Goal: Navigation & Orientation: Find specific page/section

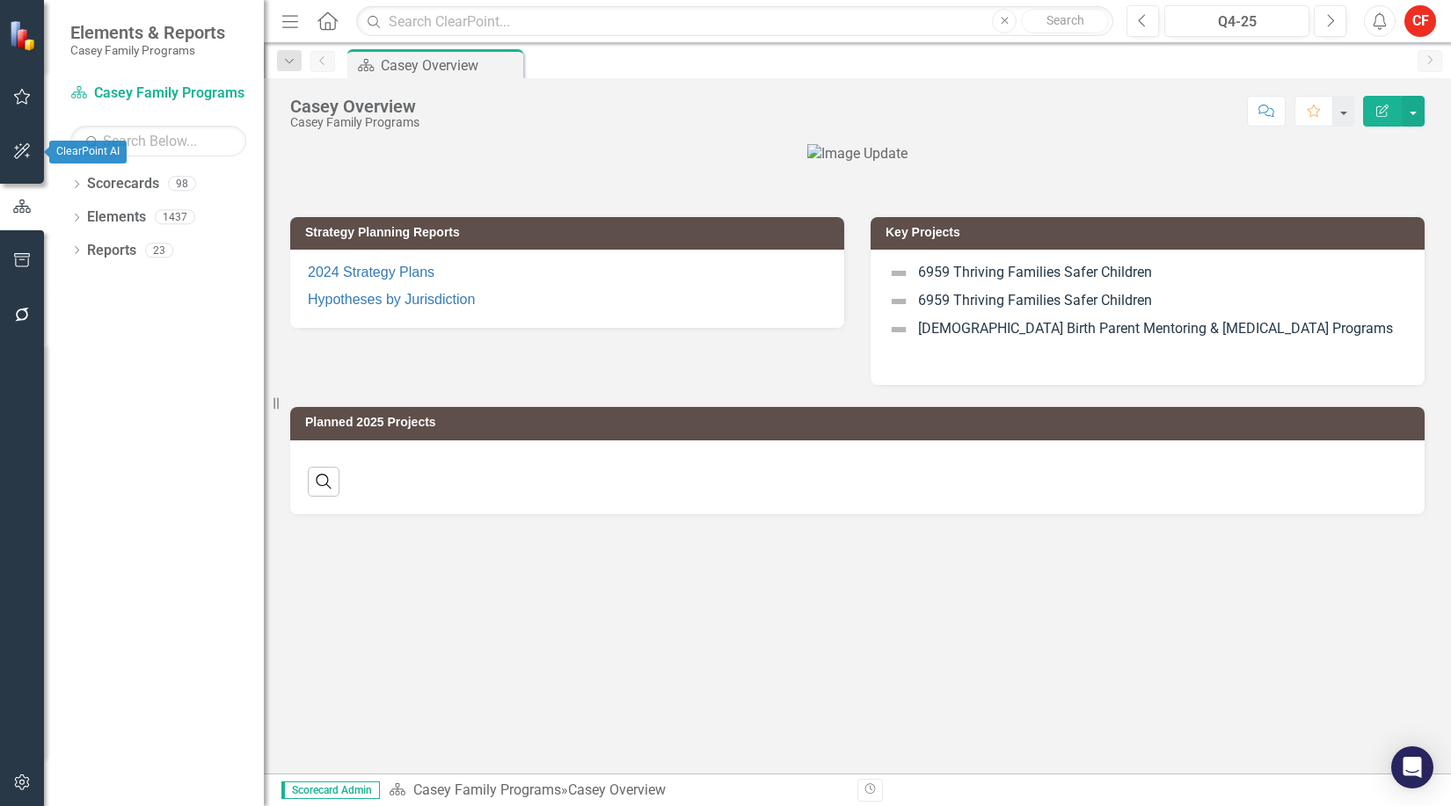
click at [26, 149] on icon "button" at bounding box center [22, 151] width 16 height 16
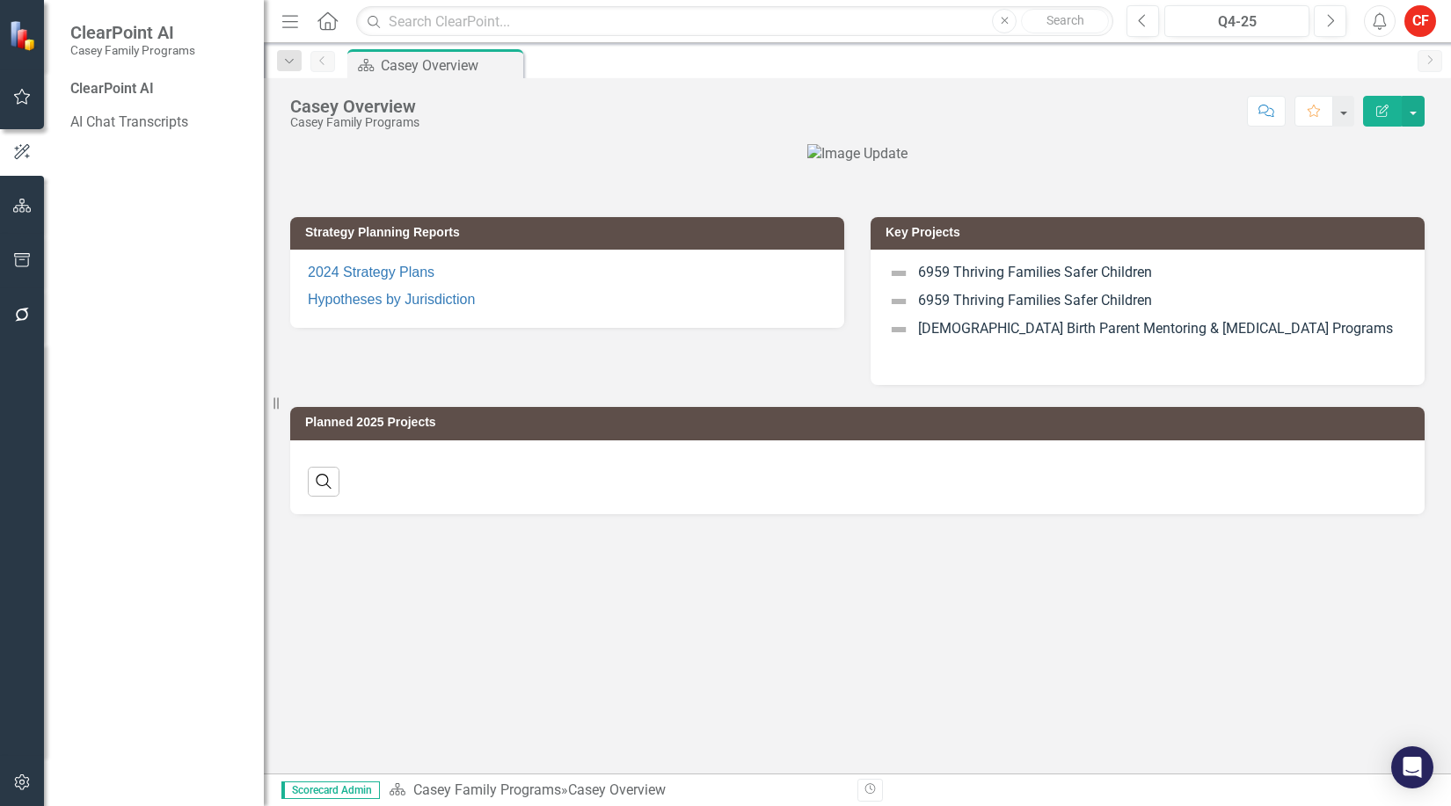
click at [97, 86] on div "ClearPoint AI" at bounding box center [158, 89] width 176 height 20
click at [18, 97] on icon "button" at bounding box center [22, 97] width 18 height 14
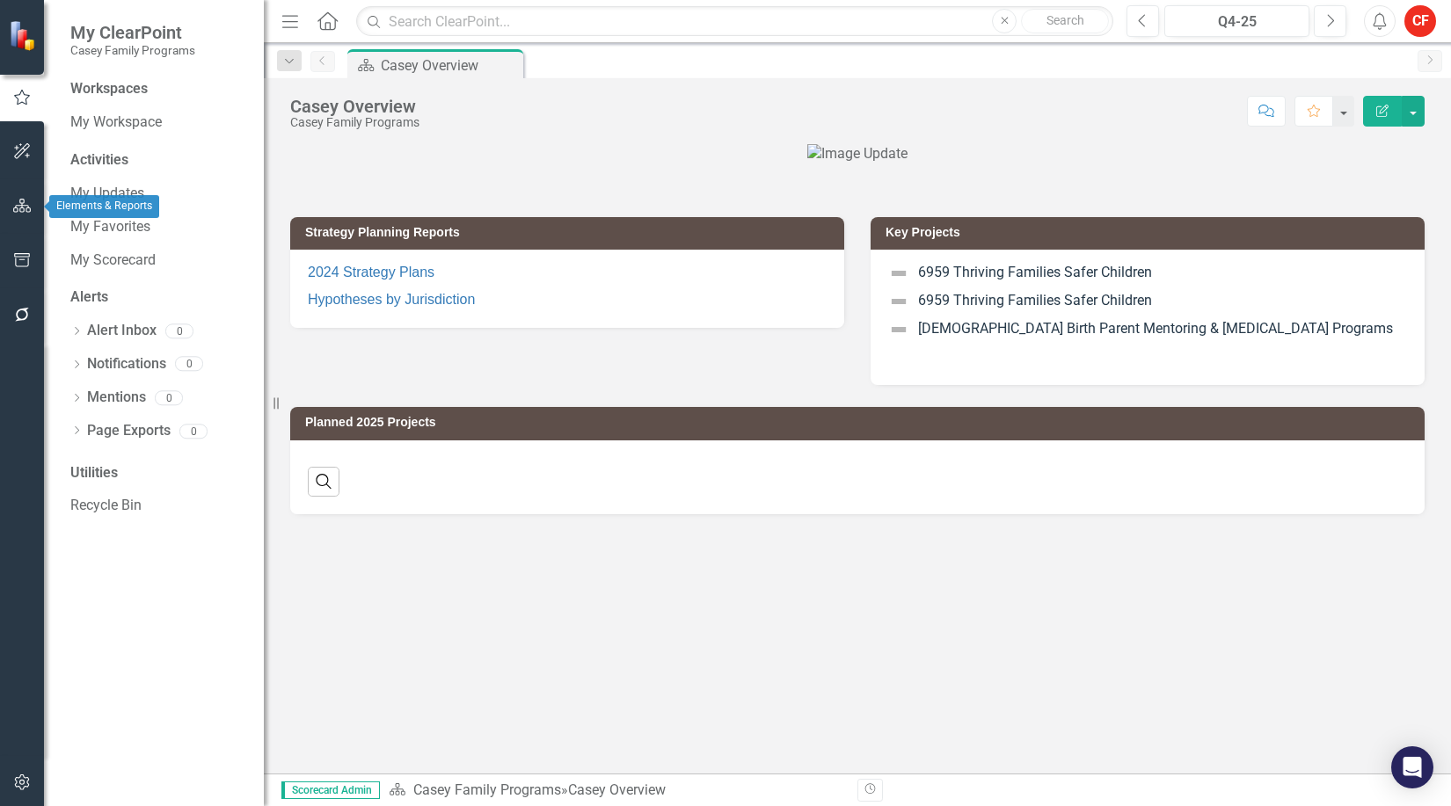
click at [18, 207] on icon "button" at bounding box center [22, 206] width 18 height 14
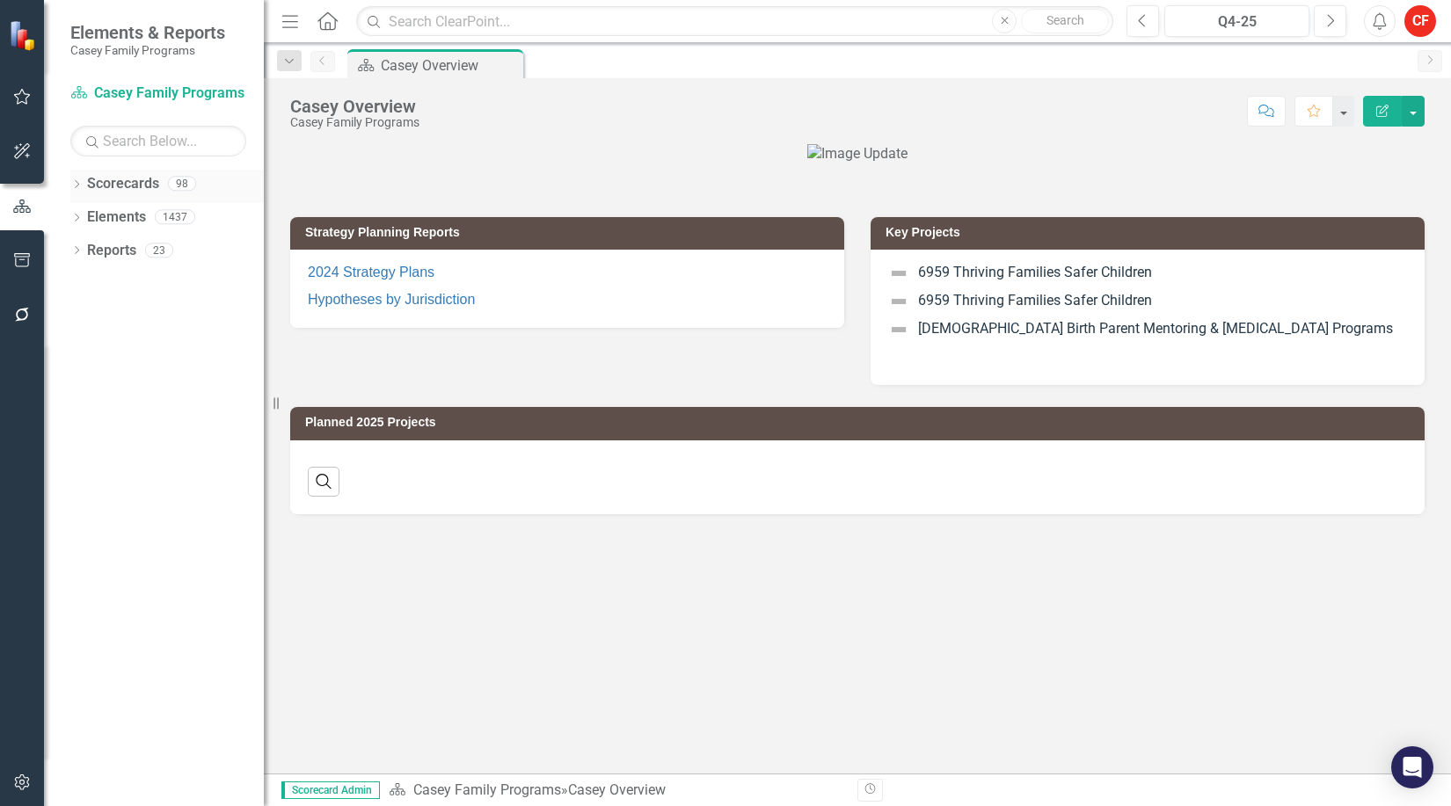
click at [78, 190] on icon "Dropdown" at bounding box center [76, 186] width 12 height 10
click at [86, 220] on icon "Dropdown" at bounding box center [85, 216] width 13 height 11
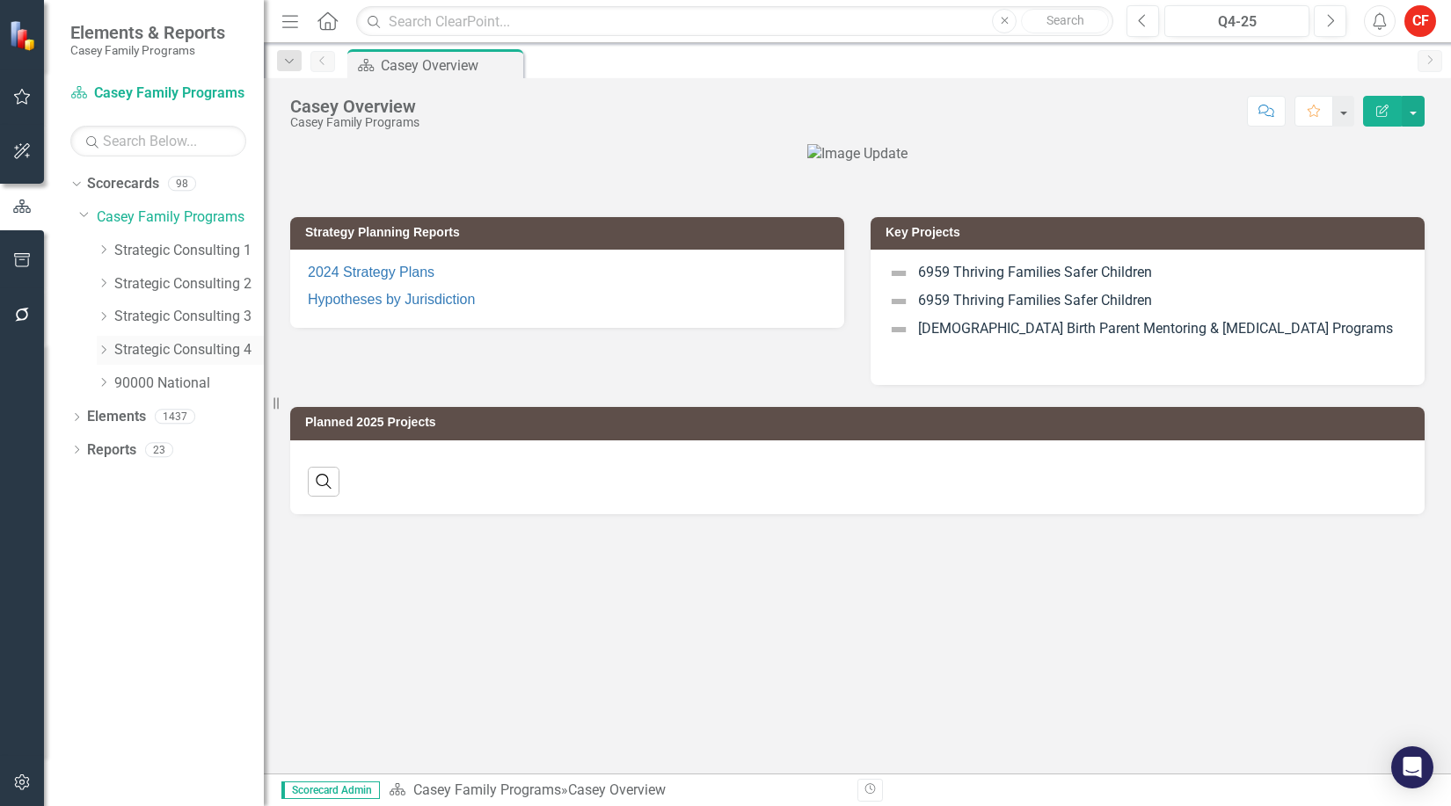
click at [100, 346] on icon "Dropdown" at bounding box center [103, 350] width 13 height 11
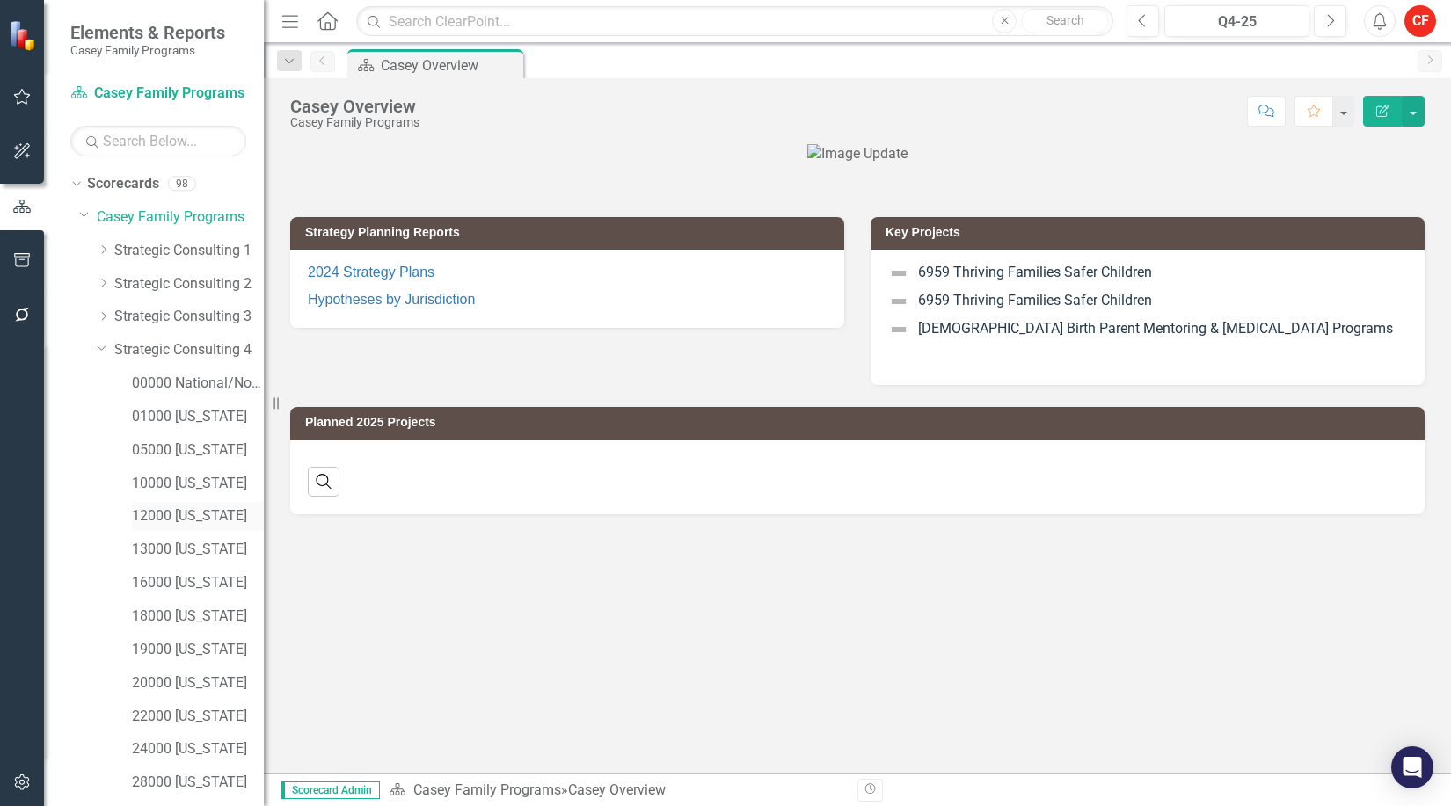
click at [156, 511] on link "12000 [US_STATE]" at bounding box center [198, 516] width 132 height 20
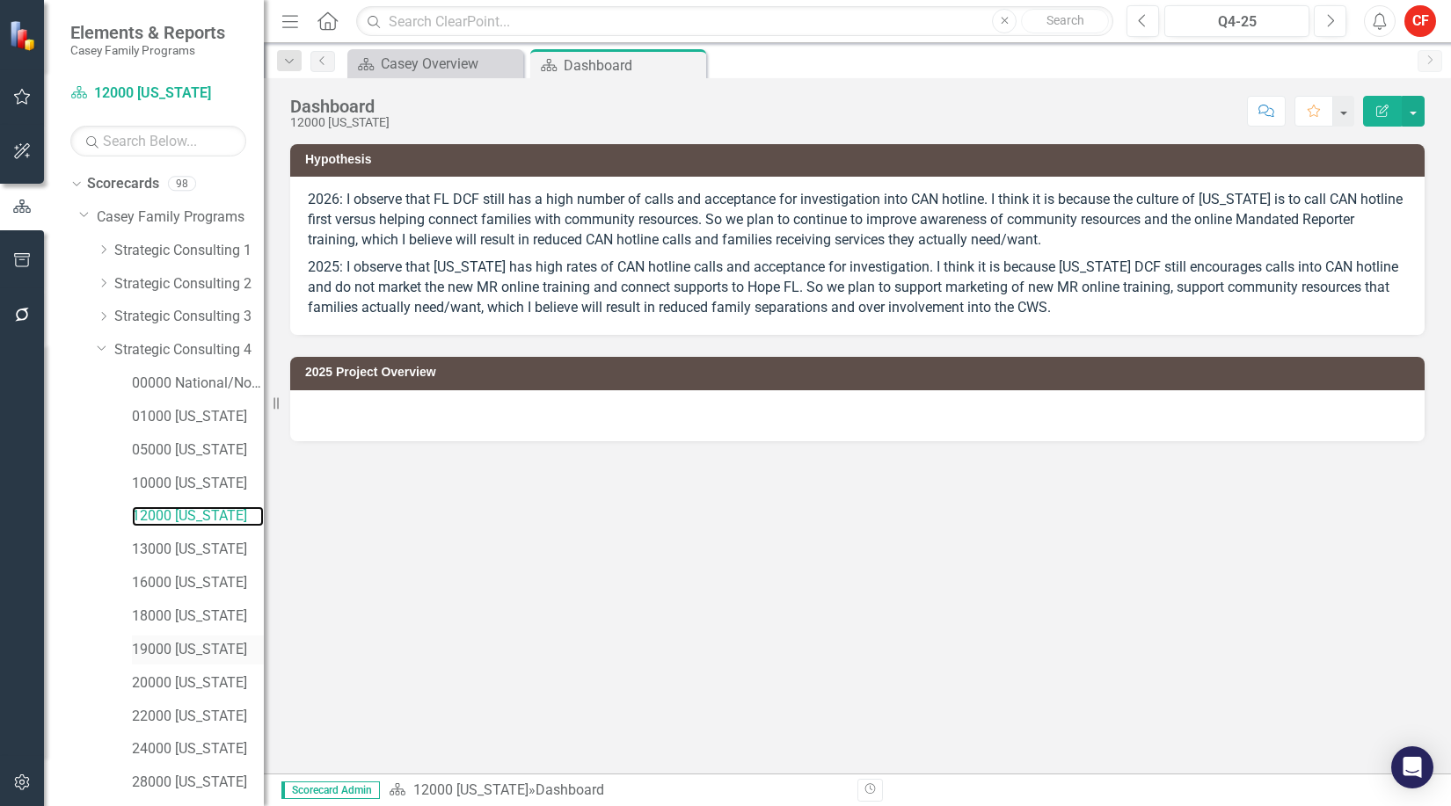
scroll to position [195, 0]
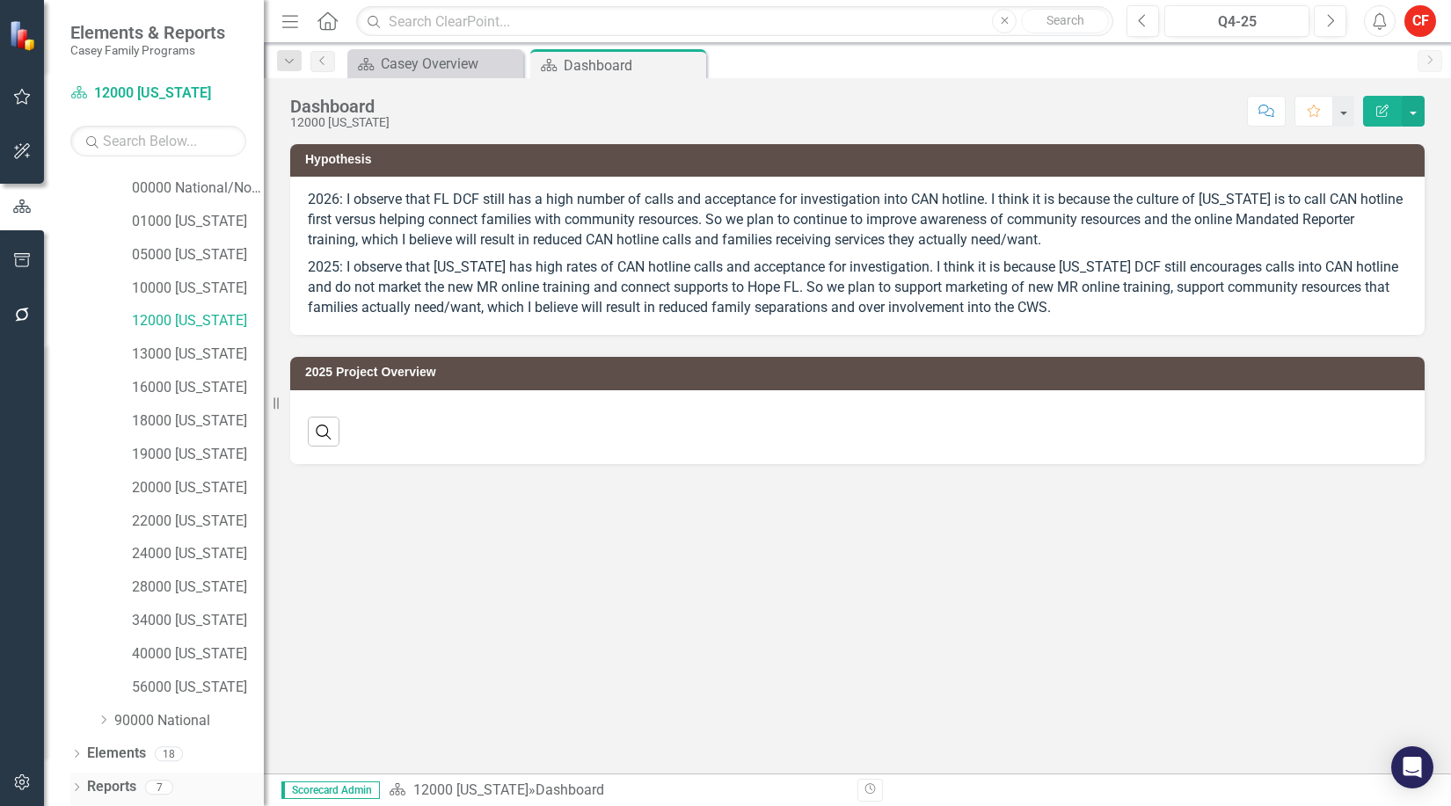
click at [79, 789] on icon "Dropdown" at bounding box center [76, 789] width 12 height 10
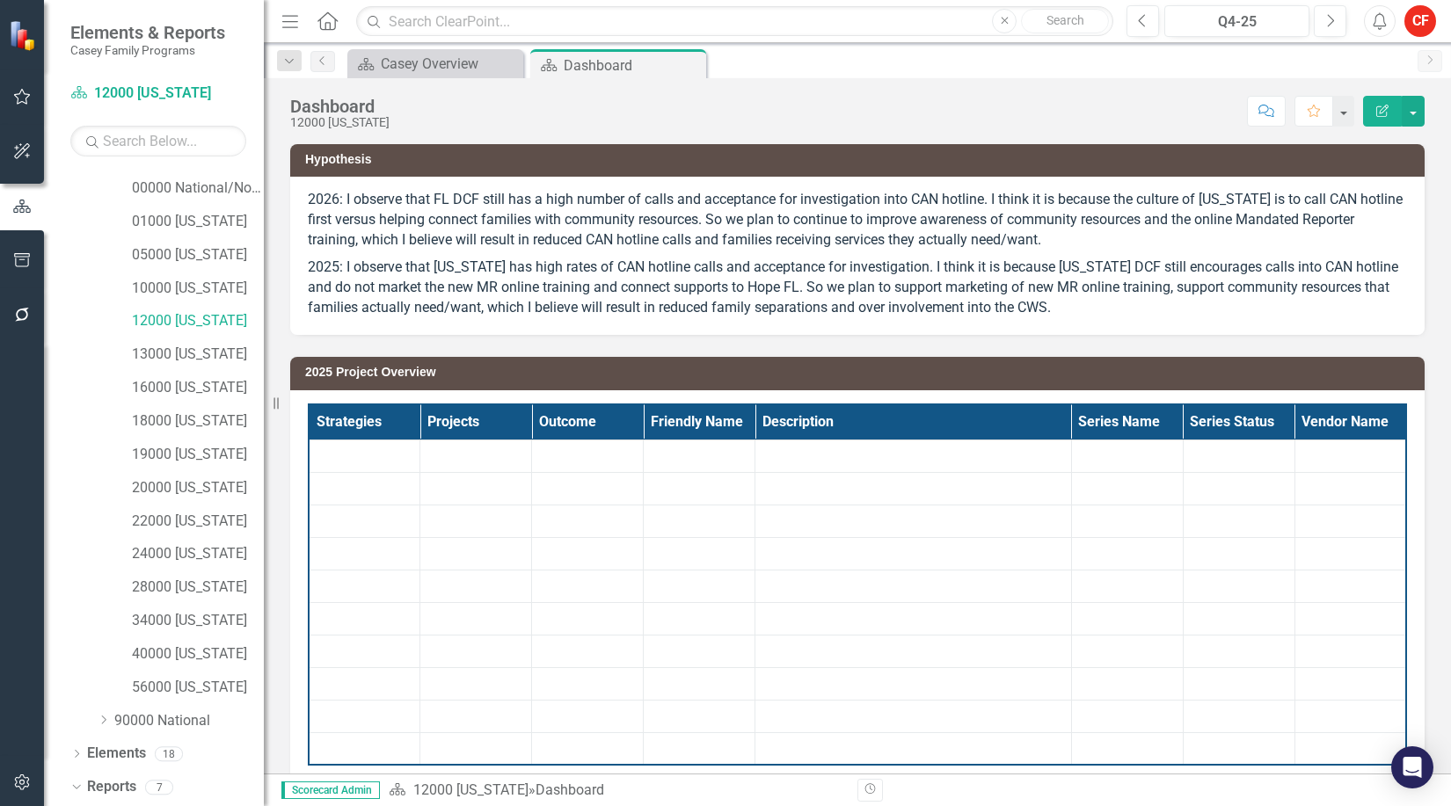
scroll to position [414, 0]
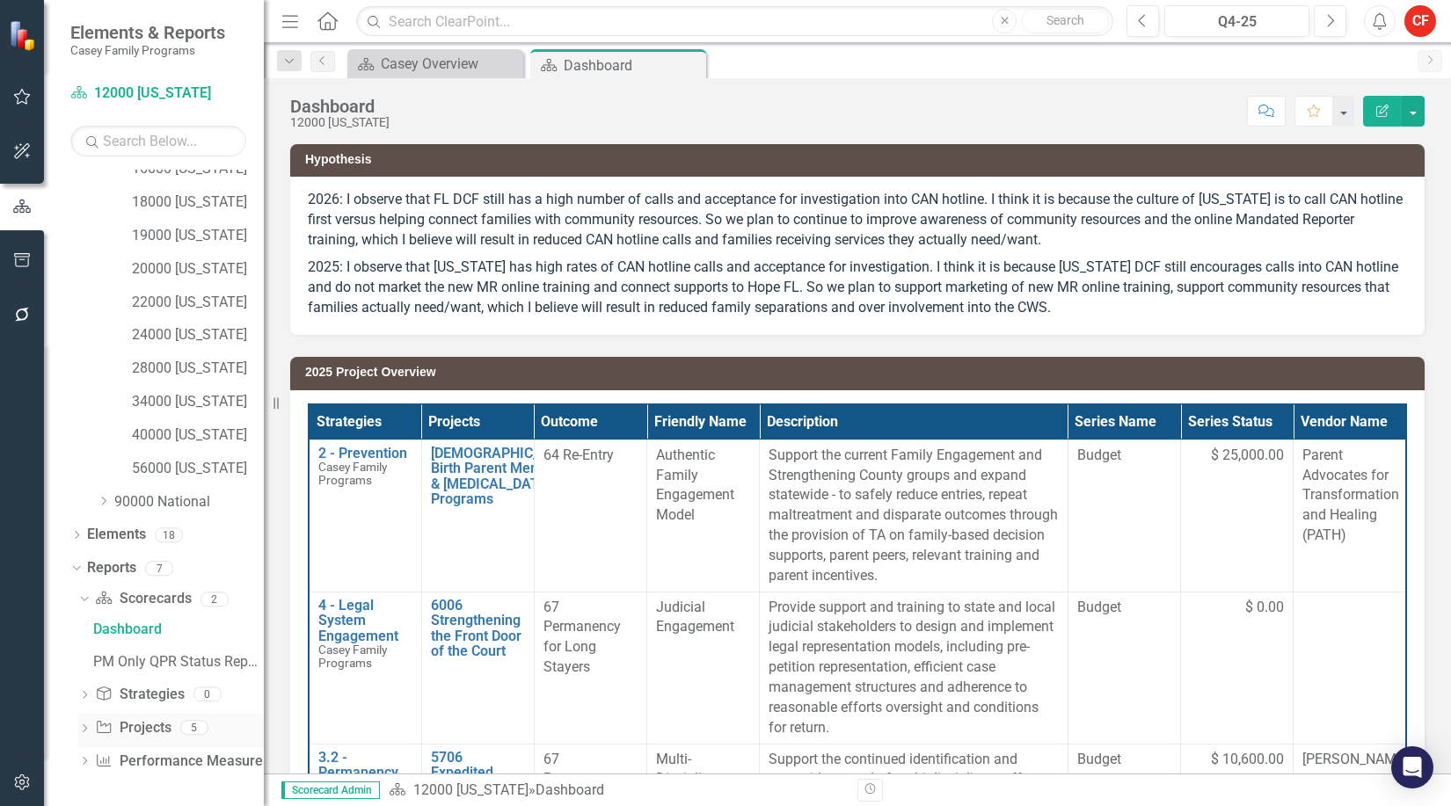
click at [84, 731] on icon at bounding box center [85, 728] width 4 height 8
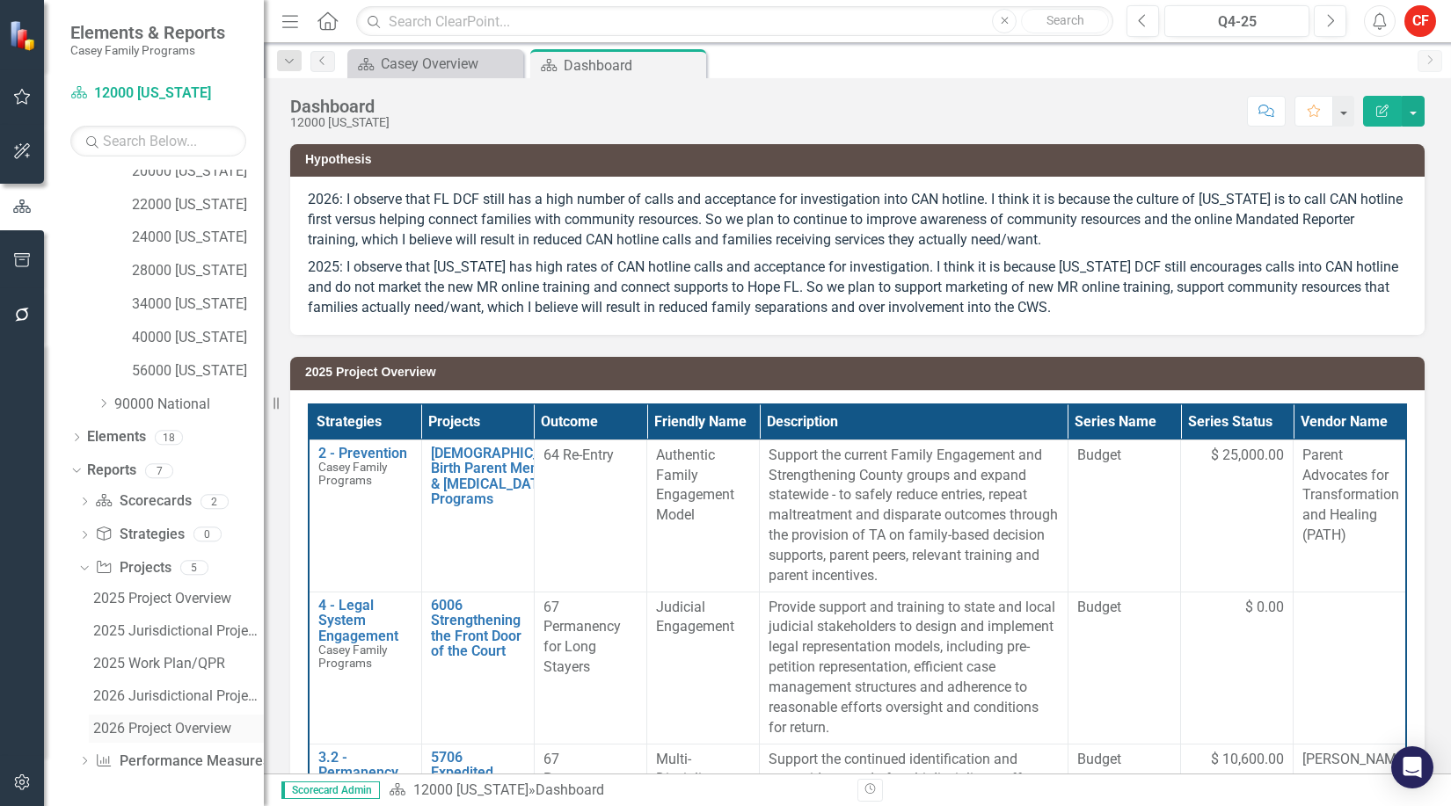
click at [144, 725] on div "2026 Project Overview" at bounding box center [178, 729] width 171 height 16
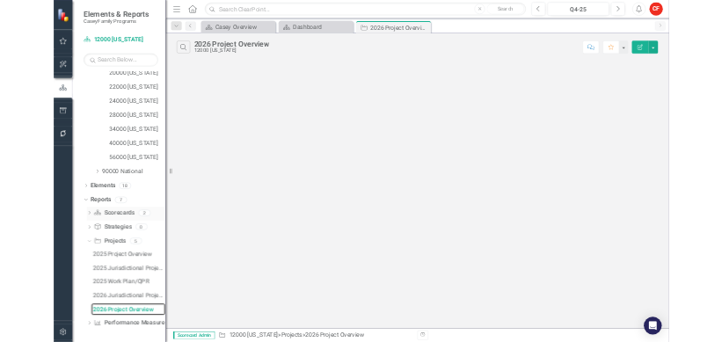
scroll to position [448, 0]
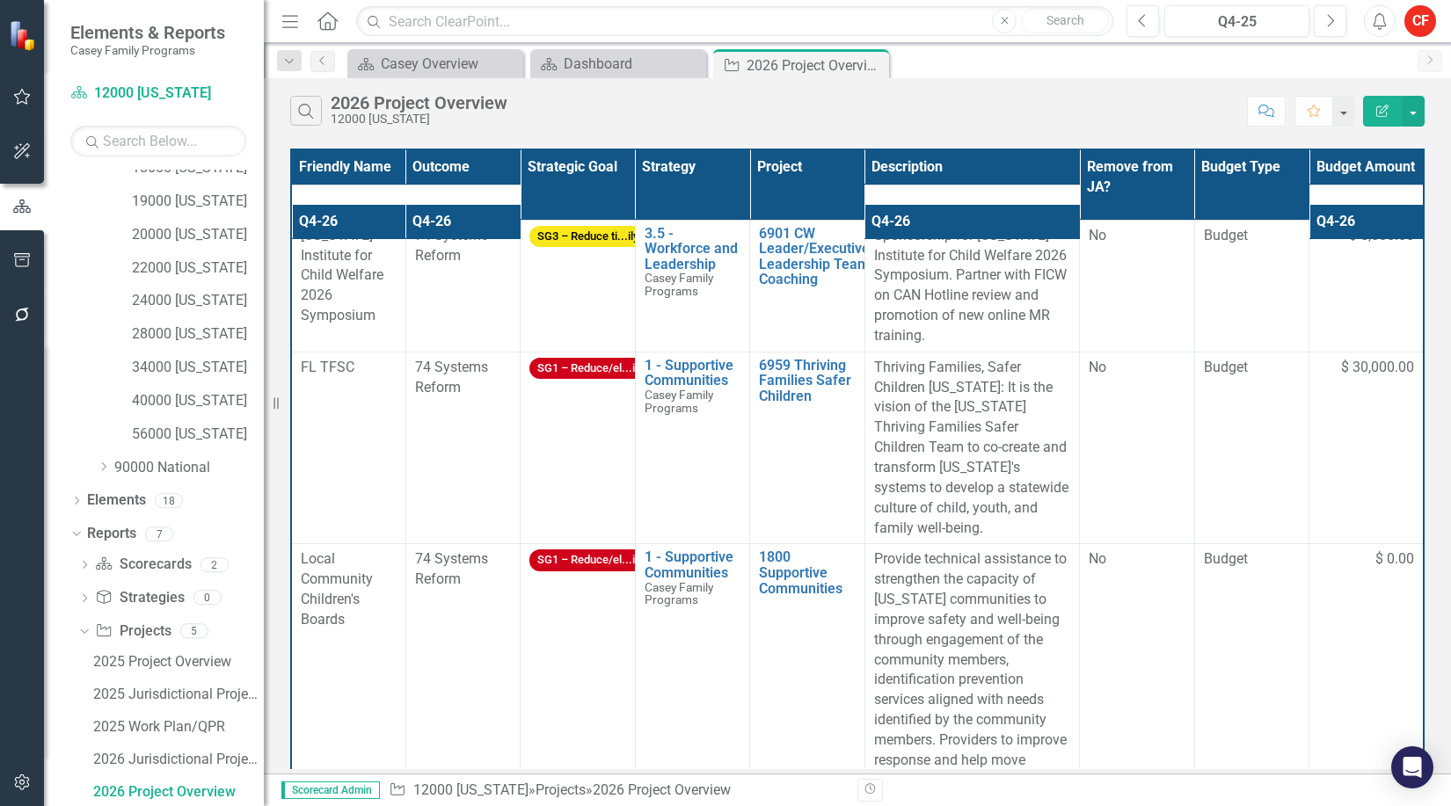
click at [683, 117] on div "Search 2026 Project Overview 12000 [US_STATE]" at bounding box center [764, 111] width 948 height 30
click at [655, 102] on div "Search 2026 Project Overview 12000 [US_STATE]" at bounding box center [764, 111] width 948 height 30
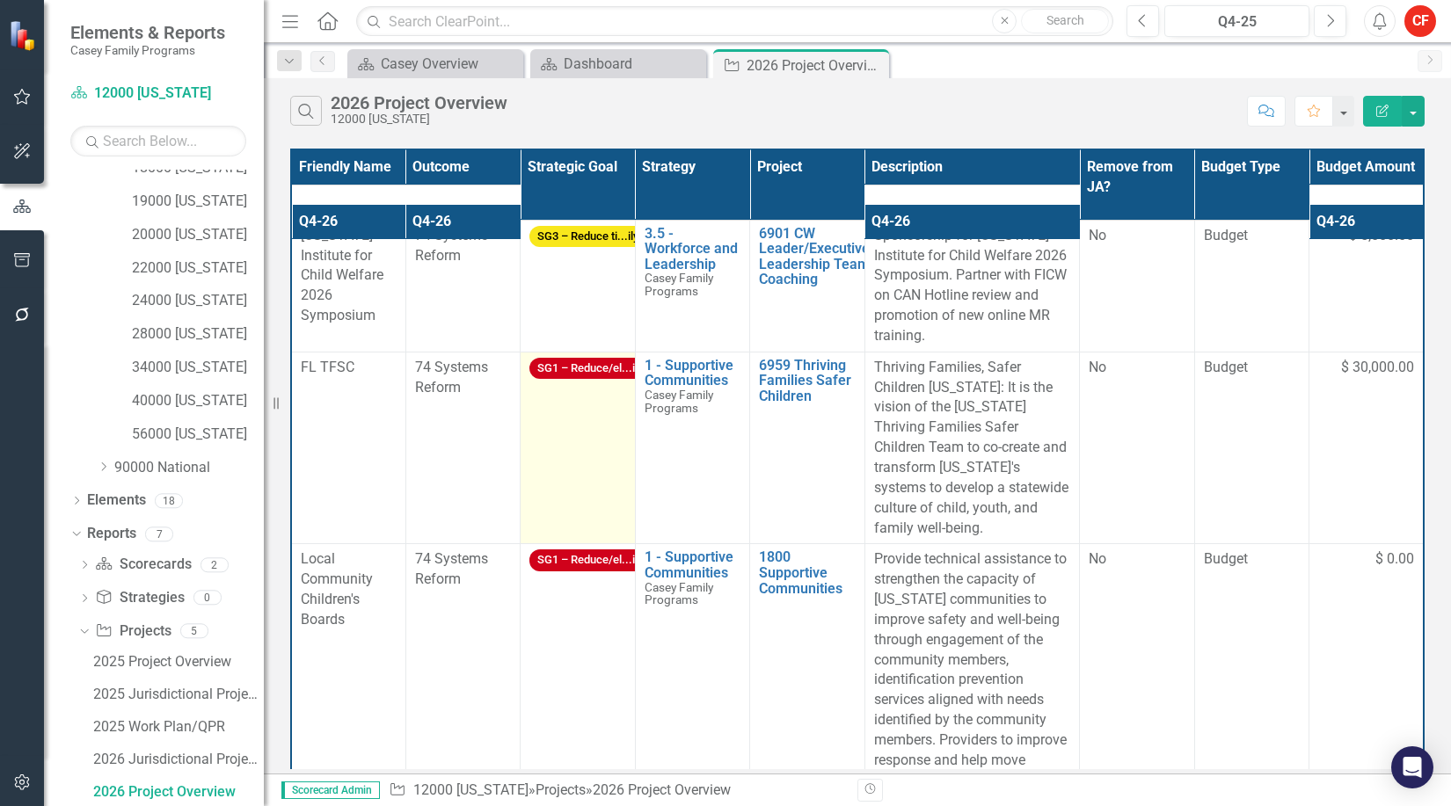
drag, startPoint x: 479, startPoint y: 702, endPoint x: 610, endPoint y: 515, distance: 228.5
click at [484, 702] on td "74 Systems Reform" at bounding box center [462, 700] width 114 height 313
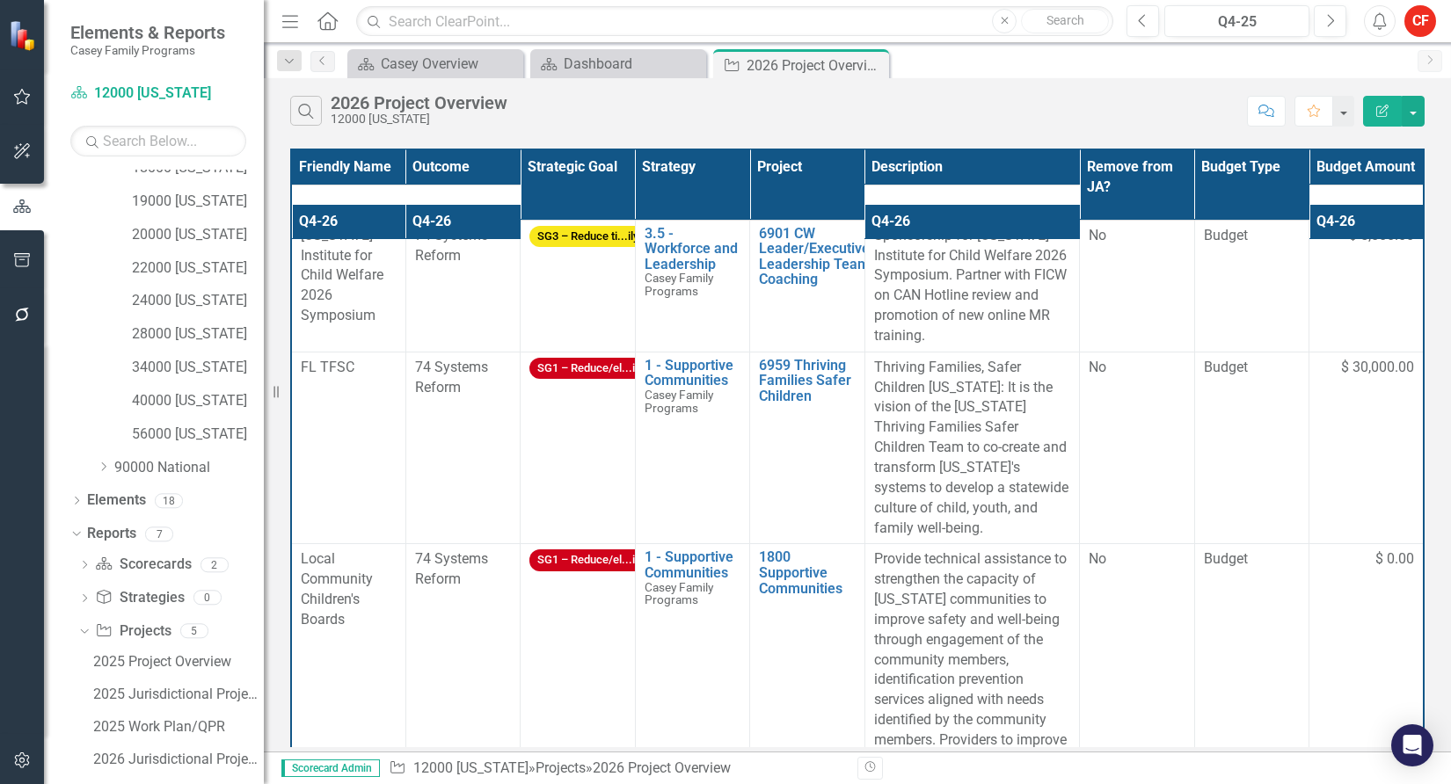
click at [655, 112] on div "Search 2026 Project Overview 12000 [US_STATE]" at bounding box center [764, 111] width 948 height 30
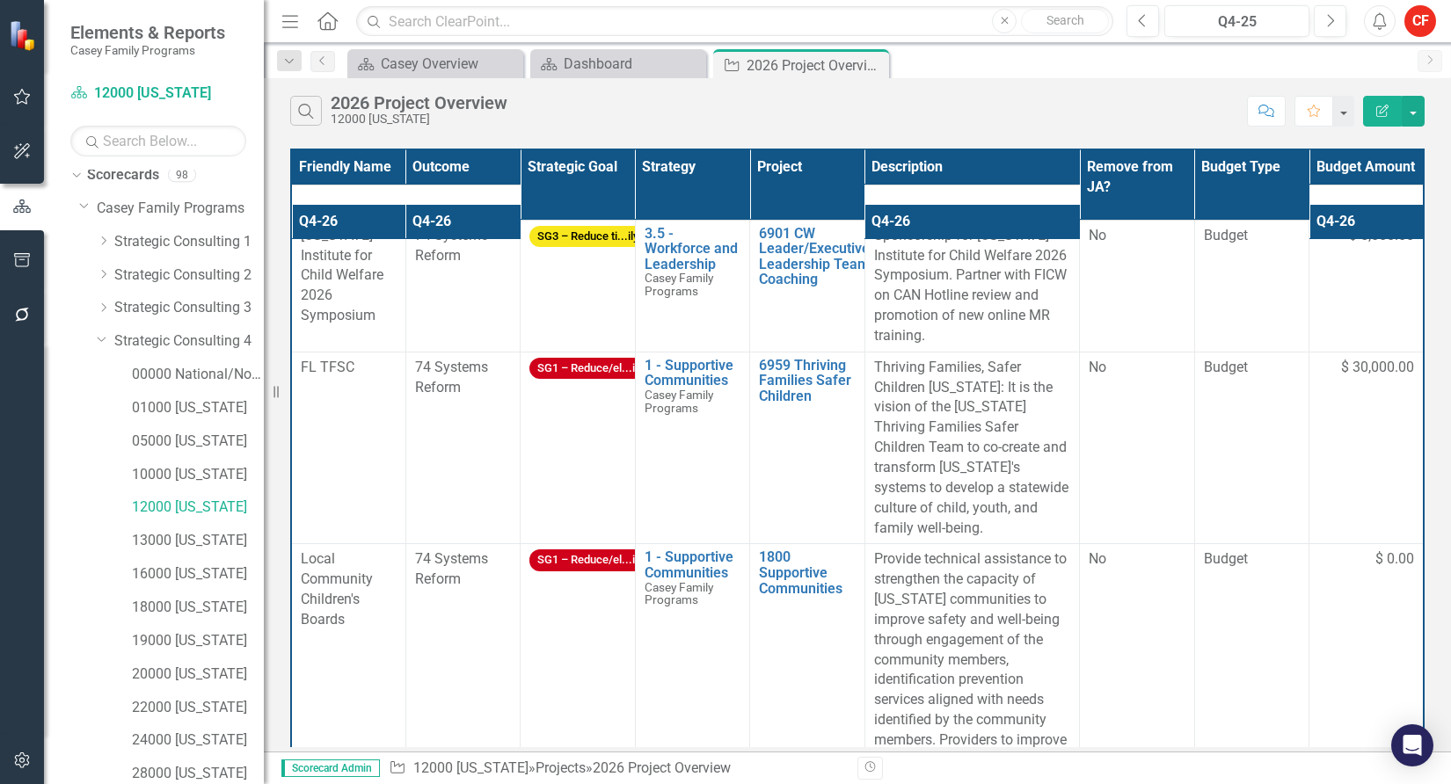
scroll to position [0, 0]
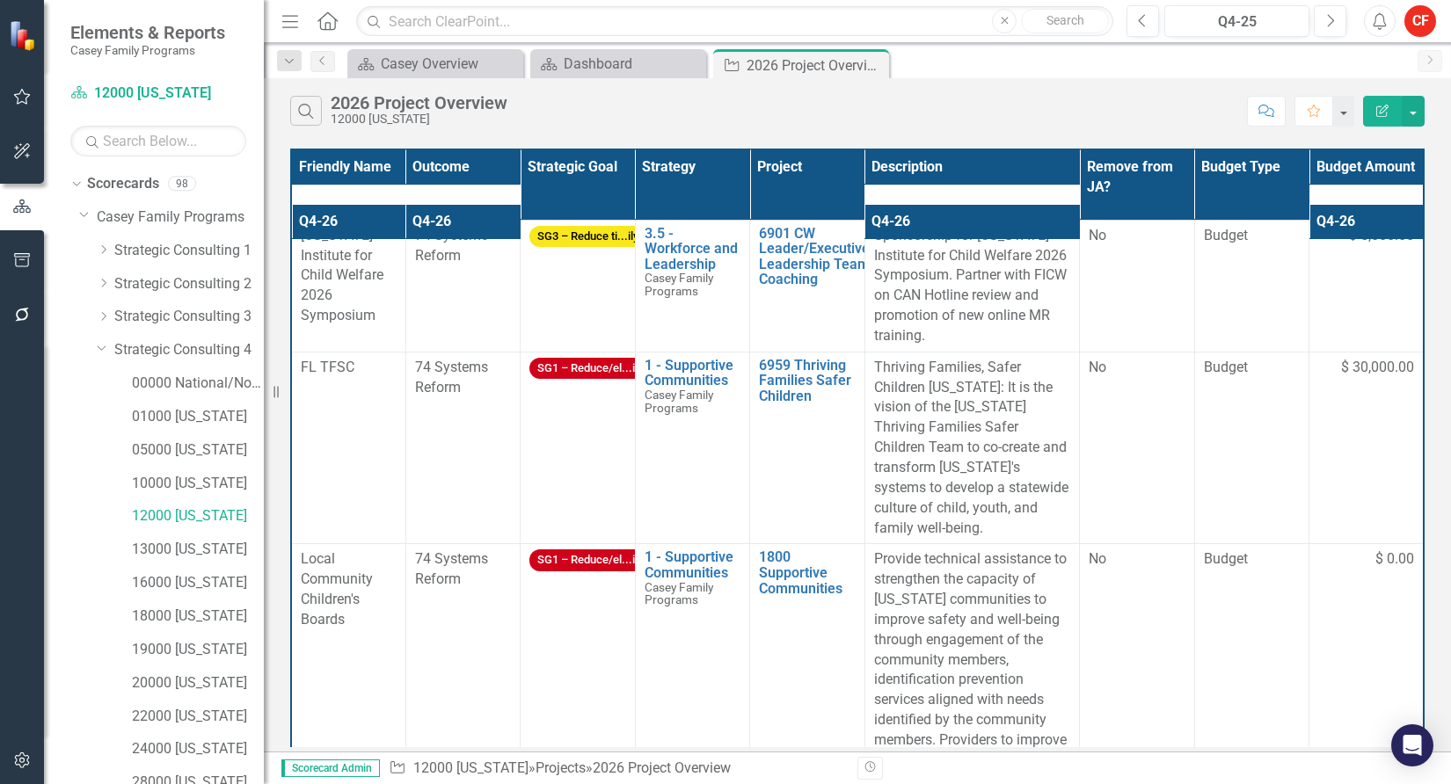
click at [100, 344] on icon "Dropdown" at bounding box center [102, 346] width 11 height 13
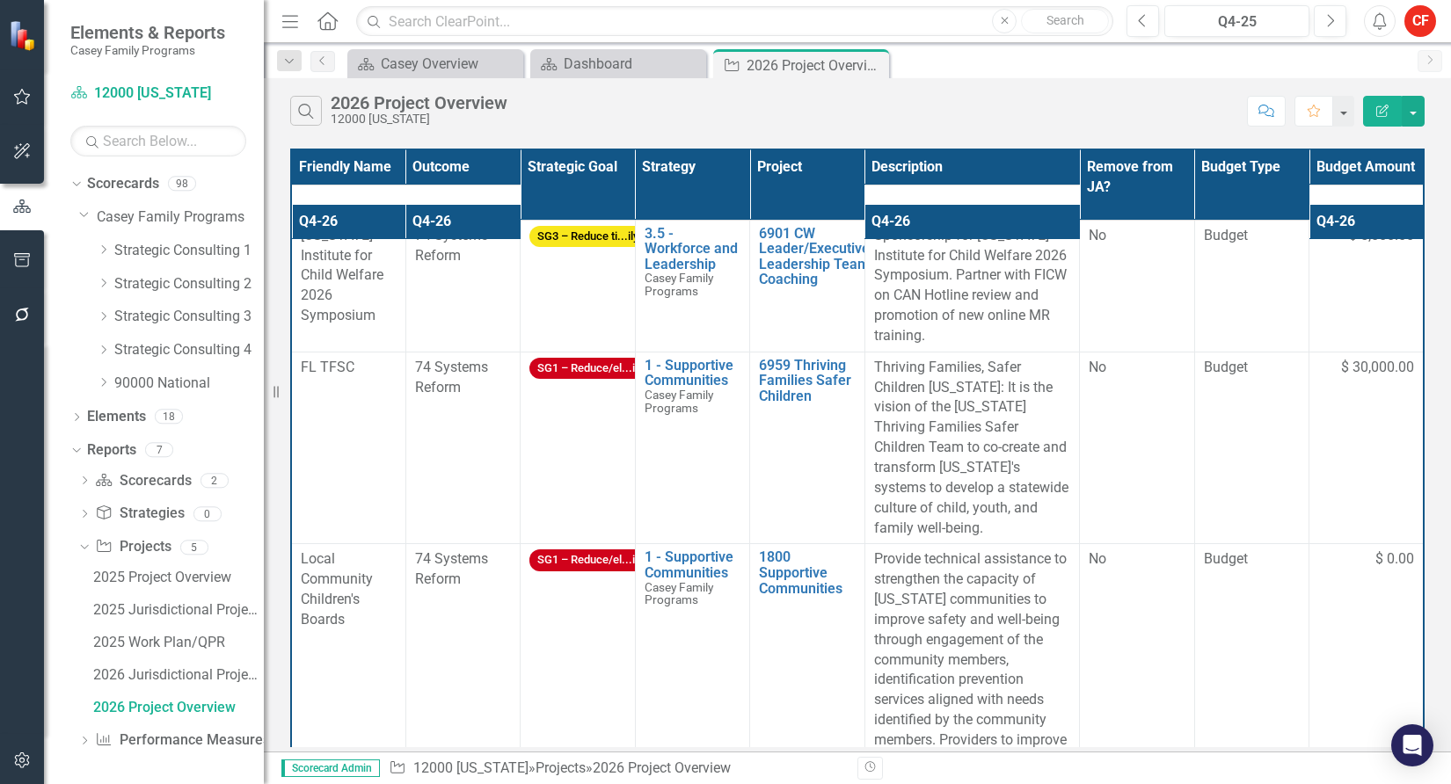
click at [105, 317] on icon at bounding box center [104, 316] width 4 height 9
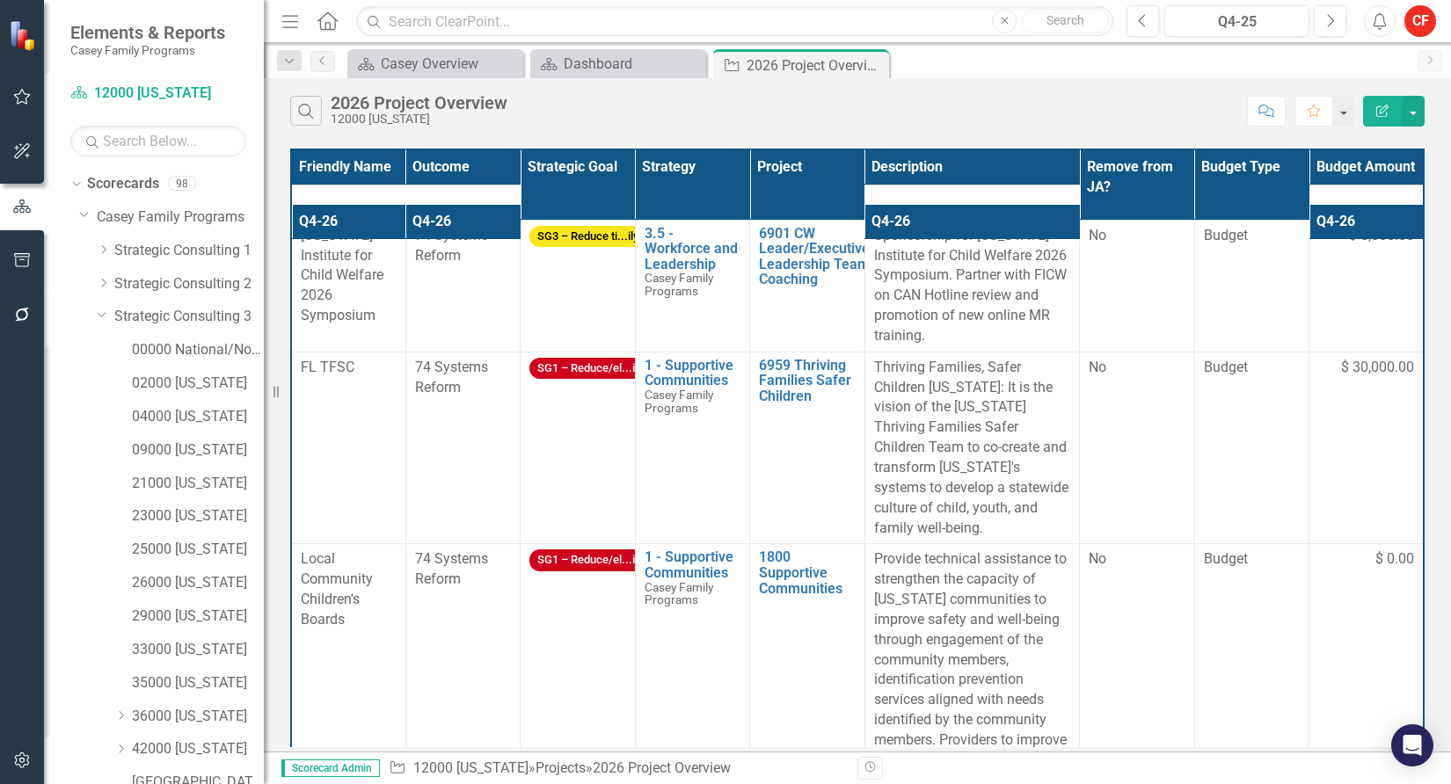
click at [98, 314] on icon at bounding box center [102, 314] width 9 height 4
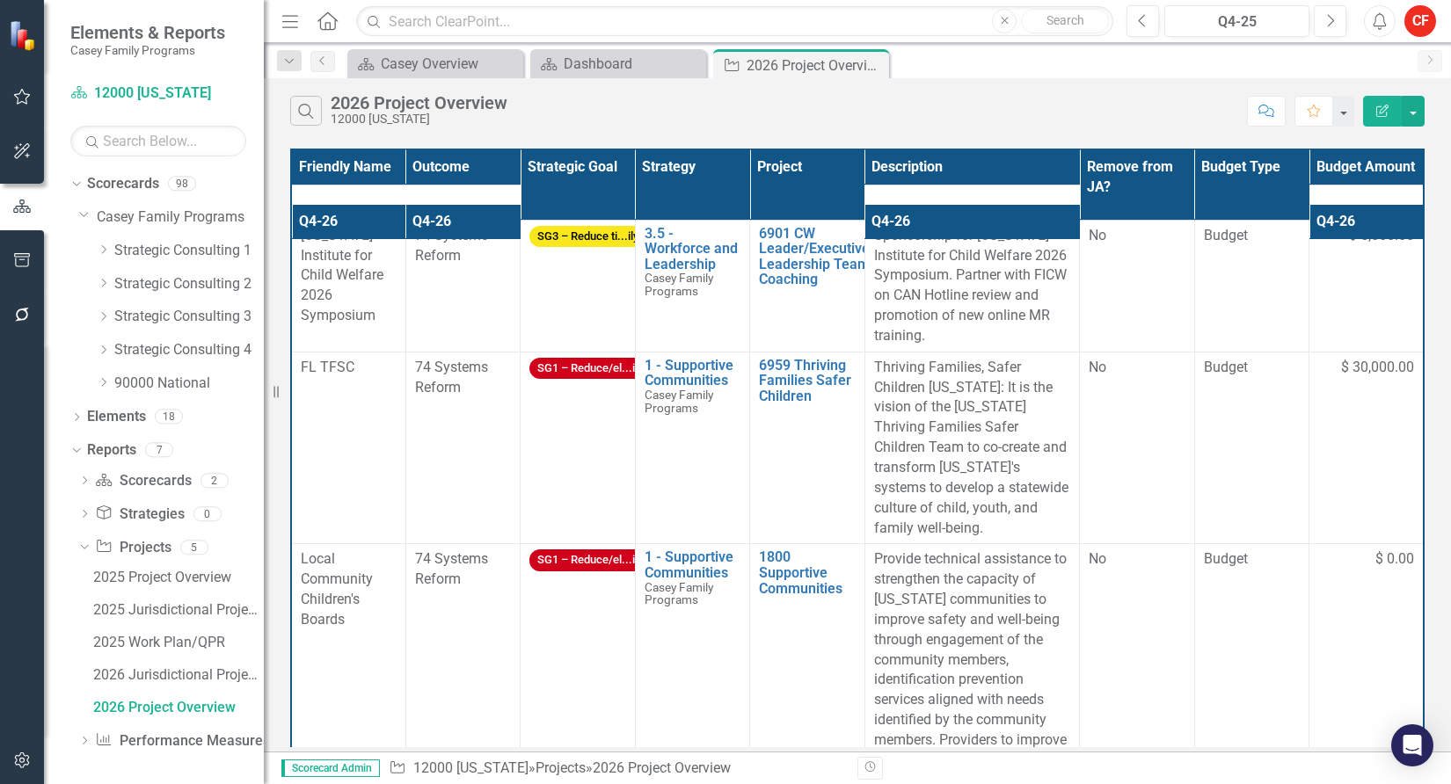
click at [100, 285] on icon "Dropdown" at bounding box center [103, 283] width 13 height 11
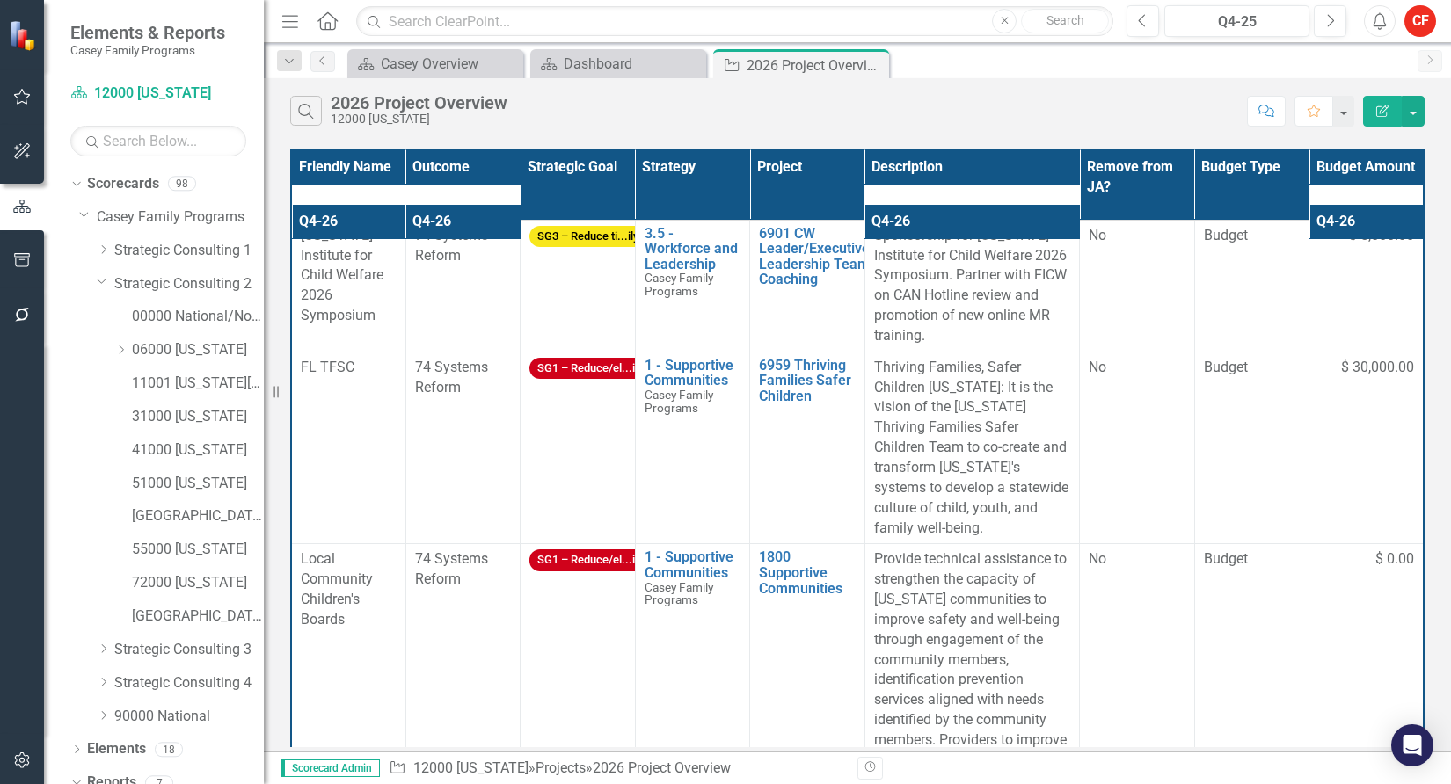
click at [120, 345] on icon "Dropdown" at bounding box center [120, 350] width 13 height 11
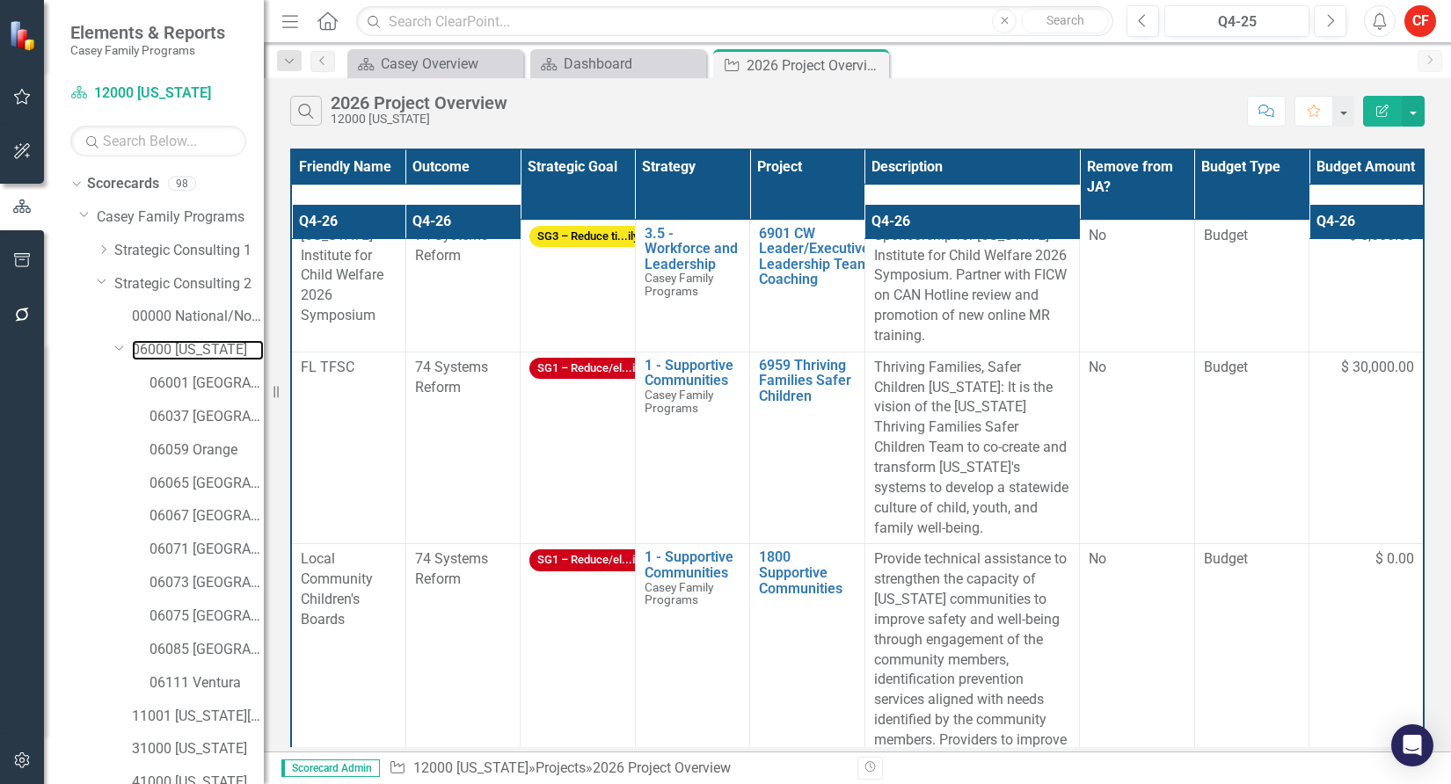
click at [170, 353] on link "06000 [US_STATE]" at bounding box center [198, 350] width 132 height 20
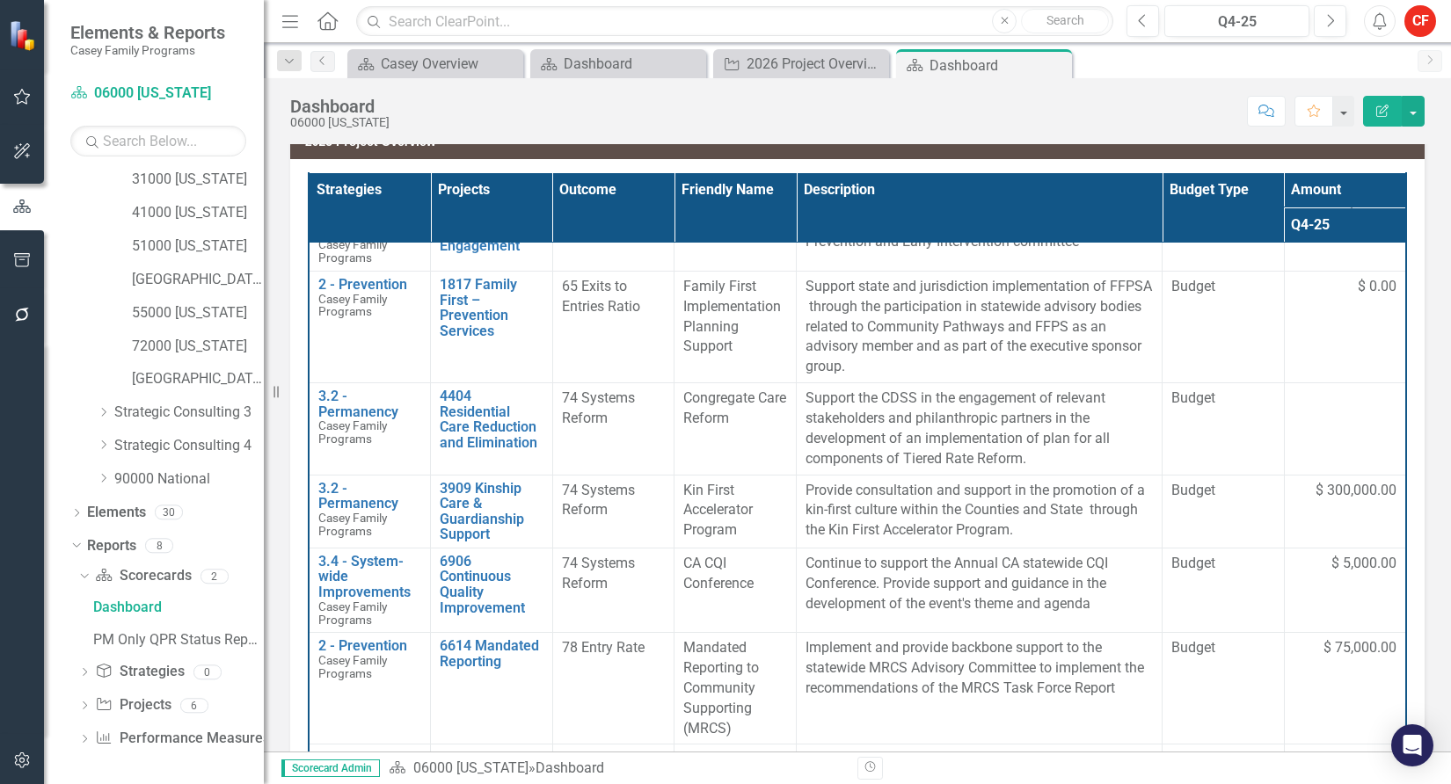
scroll to position [88, 0]
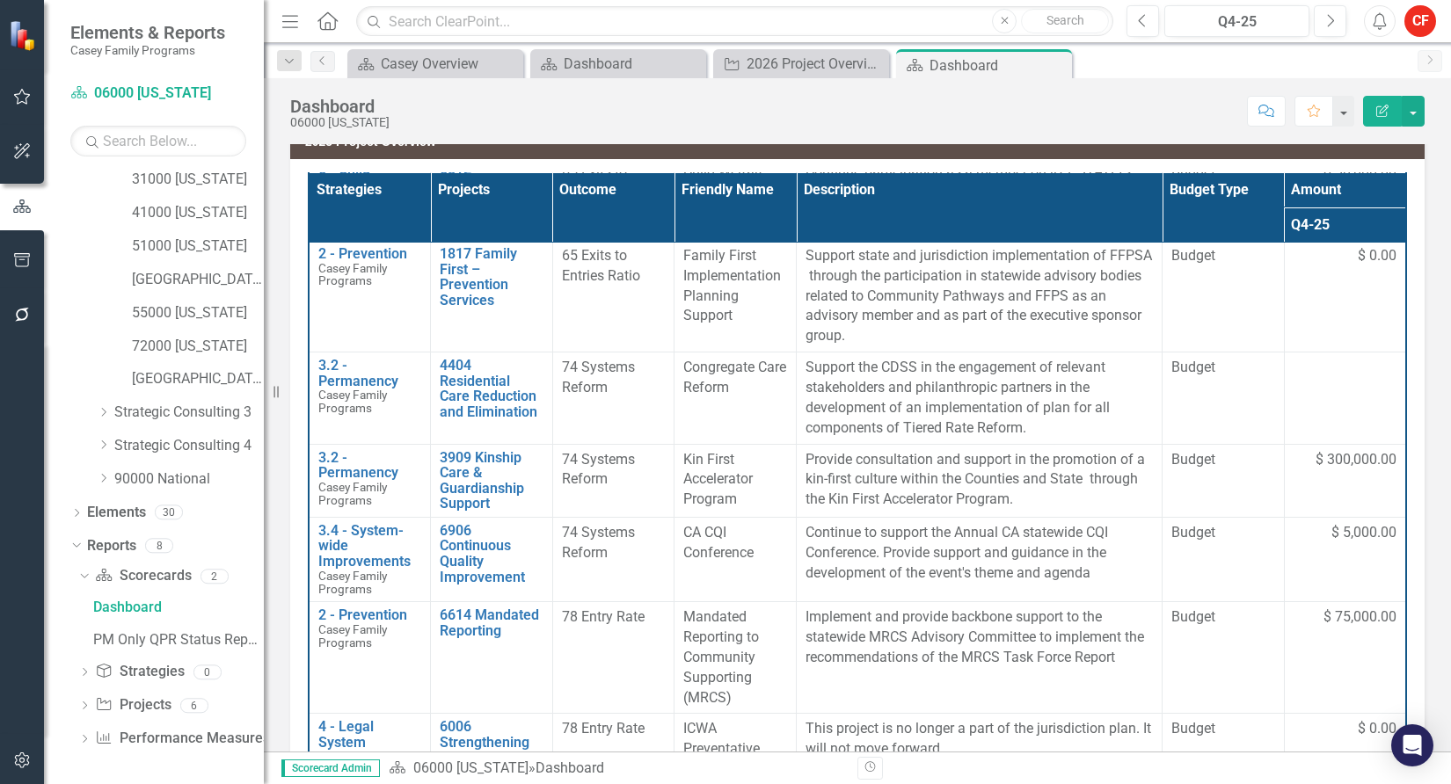
click at [1023, 775] on div "Revision History" at bounding box center [1433, 768] width 1152 height 23
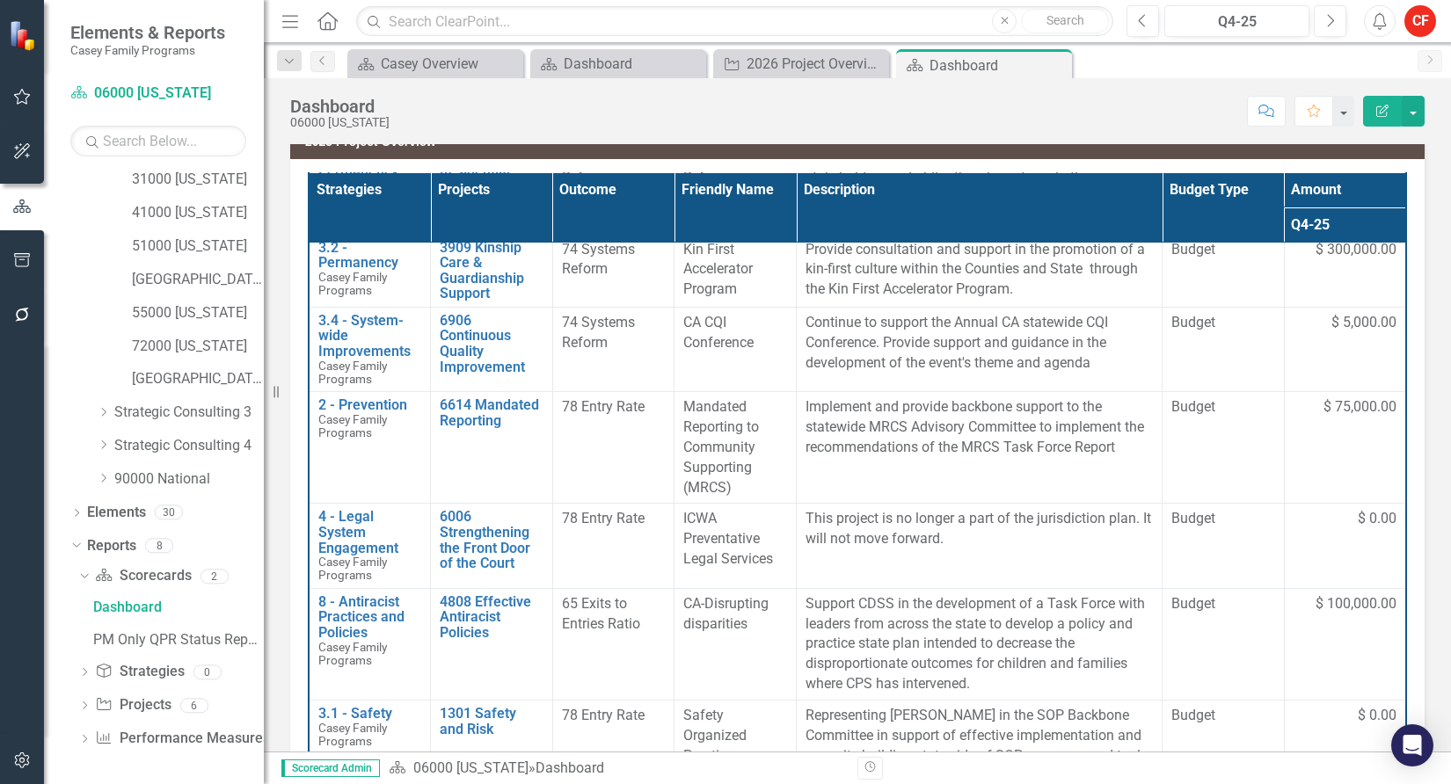
scroll to position [311, 0]
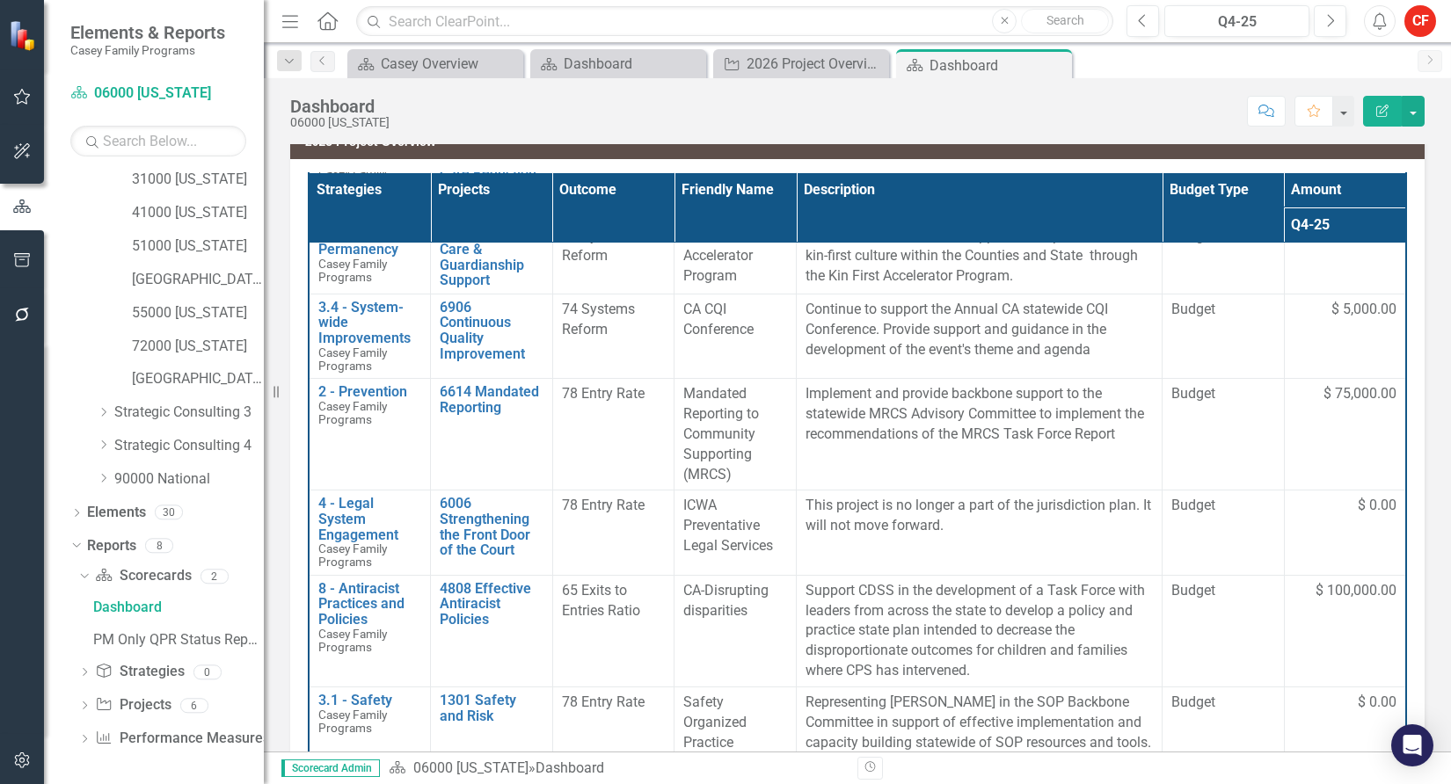
click at [85, 739] on icon "Dropdown" at bounding box center [84, 741] width 12 height 10
click at [89, 699] on div "Dropdown Project Projects 6" at bounding box center [171, 710] width 186 height 33
click at [87, 705] on icon "Dropdown" at bounding box center [84, 710] width 12 height 10
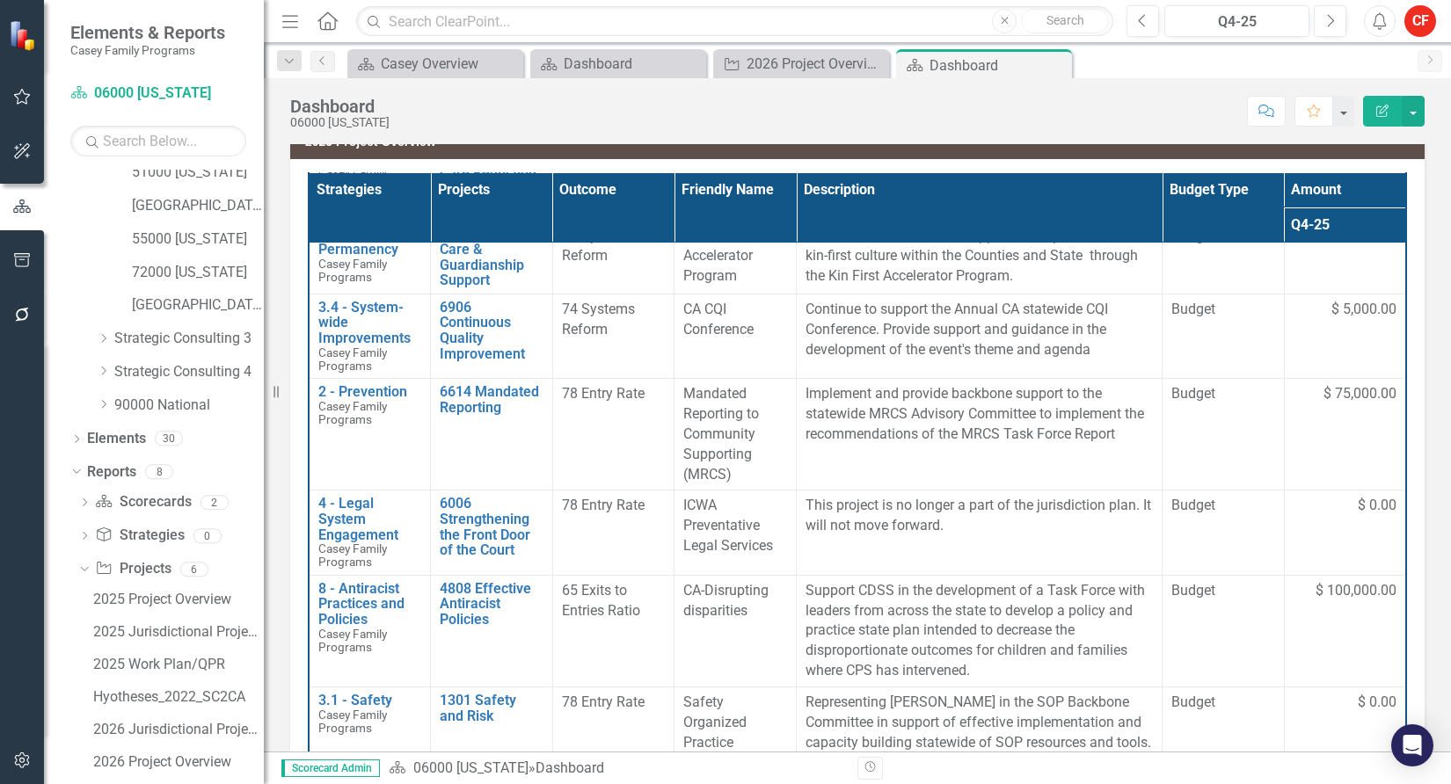
scroll to position [700, 0]
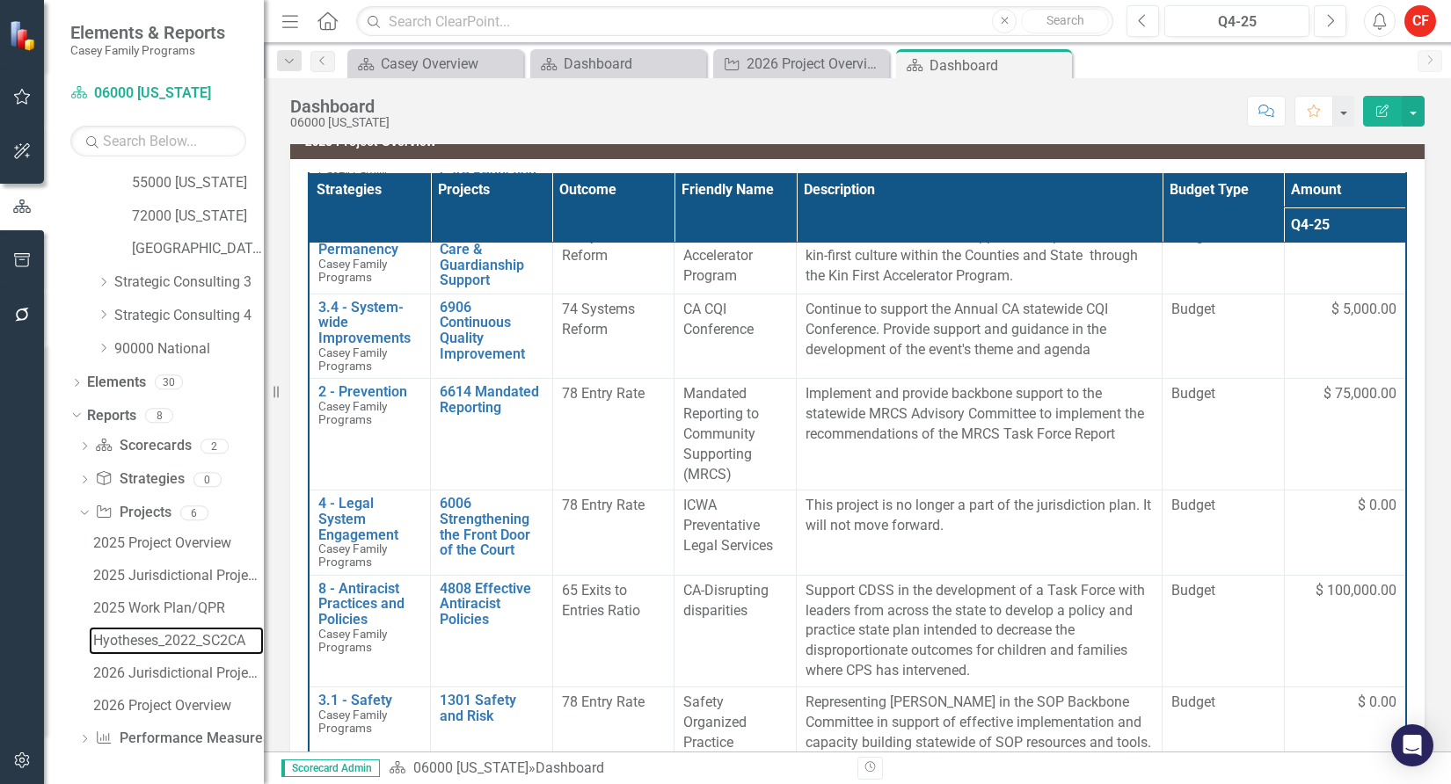
click at [177, 641] on div "Hyotheses_2022_SC2CA" at bounding box center [178, 641] width 171 height 16
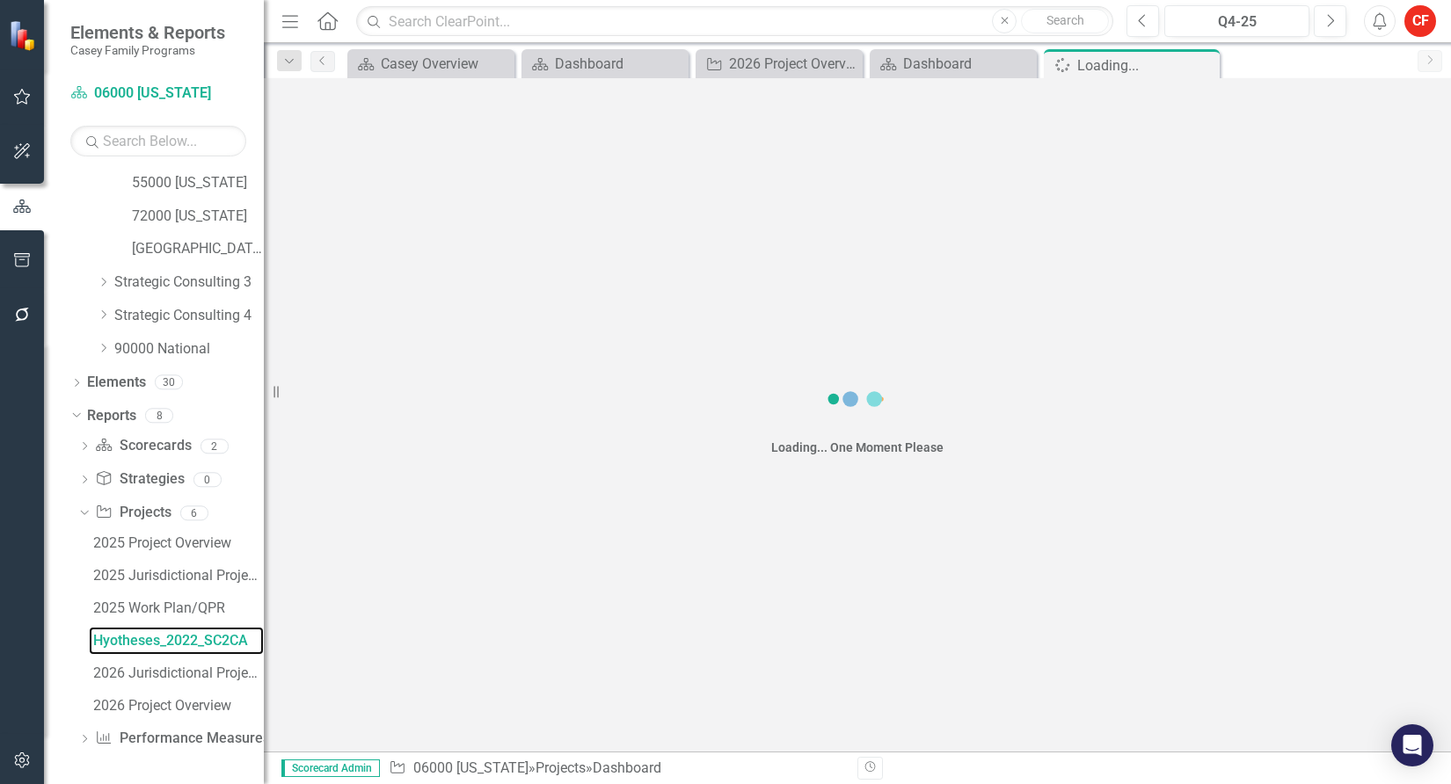
scroll to position [571, 0]
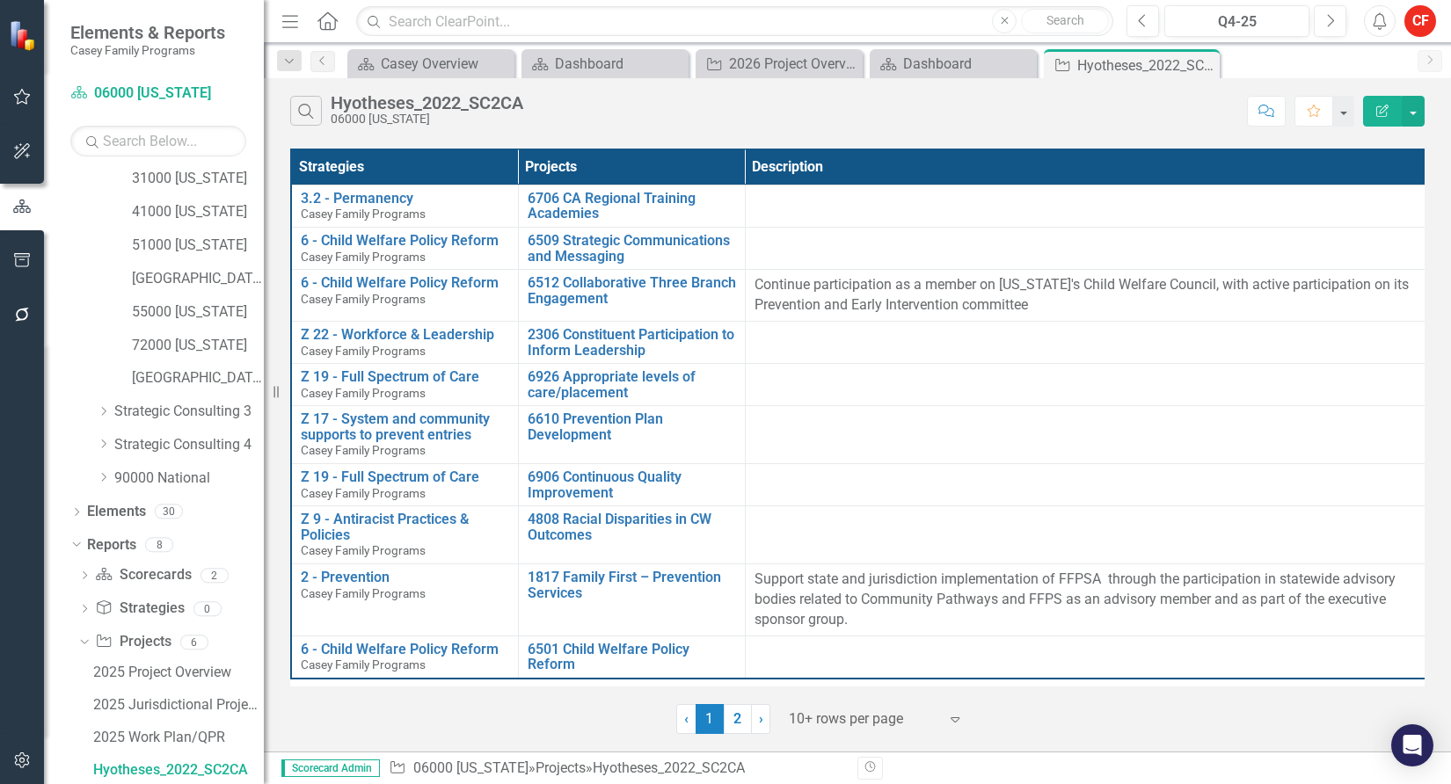
click at [188, 632] on div "Project Projects 6" at bounding box center [179, 644] width 169 height 33
click at [175, 738] on div "2025 Work Plan/QPR" at bounding box center [178, 738] width 171 height 16
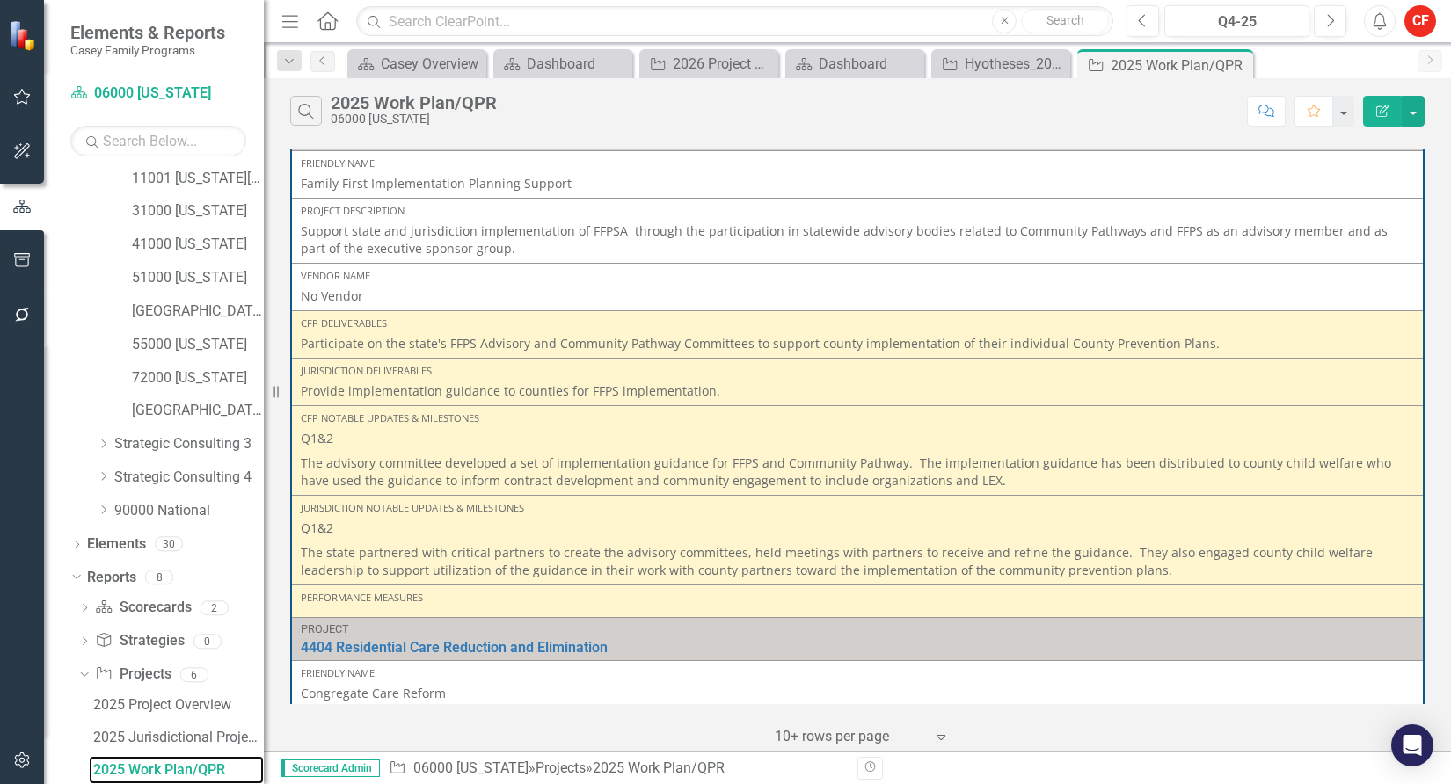
scroll to position [615, 0]
